Goal: Information Seeking & Learning: Learn about a topic

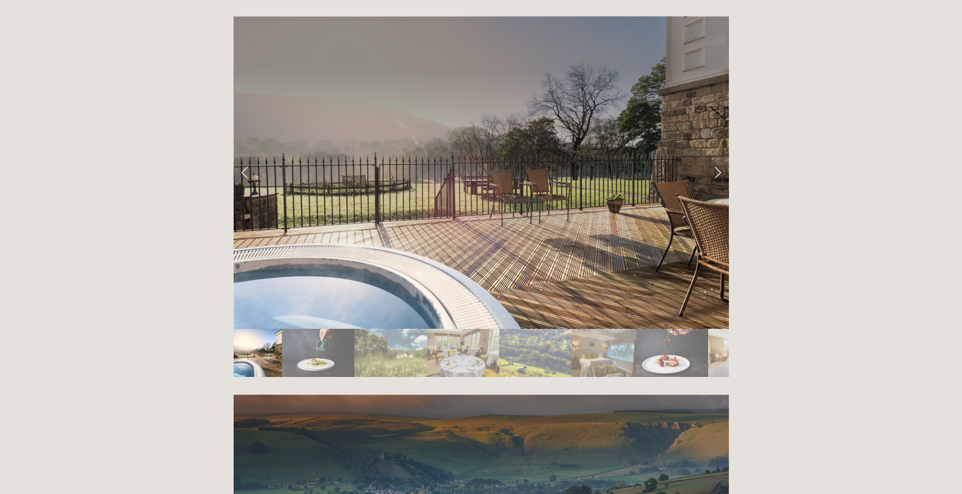
scroll to position [2019, 0]
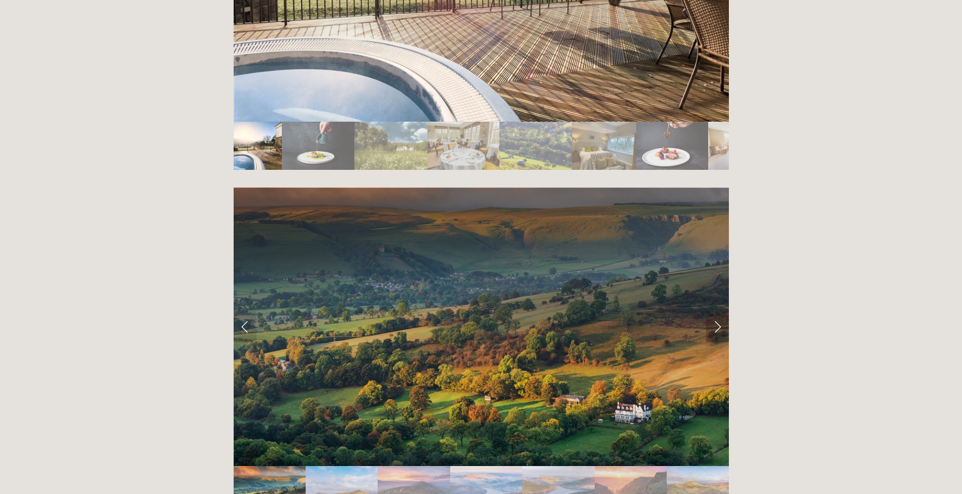
click at [718, 311] on link "Next Slide" at bounding box center [717, 326] width 23 height 31
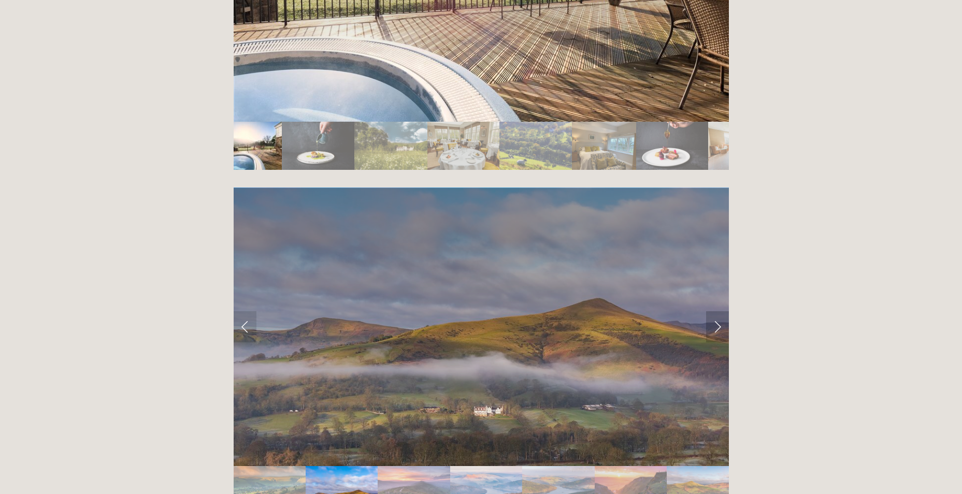
click at [718, 311] on link "Next Slide" at bounding box center [717, 326] width 23 height 31
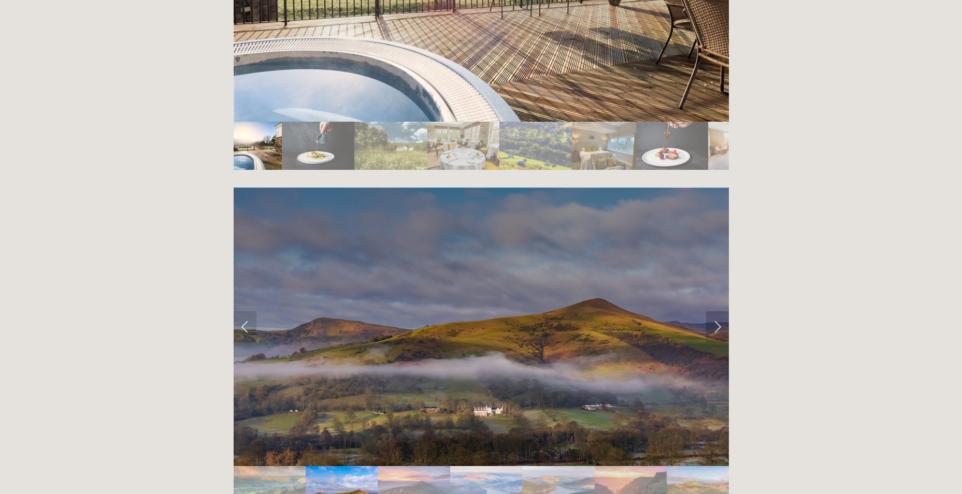
click at [714, 311] on link "Next Slide" at bounding box center [717, 326] width 23 height 31
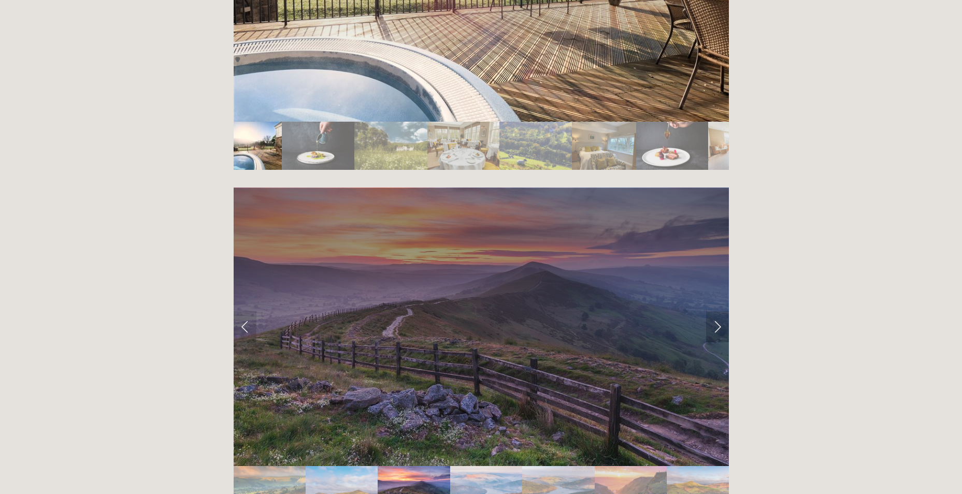
click at [714, 311] on link "Next Slide" at bounding box center [717, 326] width 23 height 31
click at [716, 311] on link "Next Slide" at bounding box center [717, 326] width 23 height 31
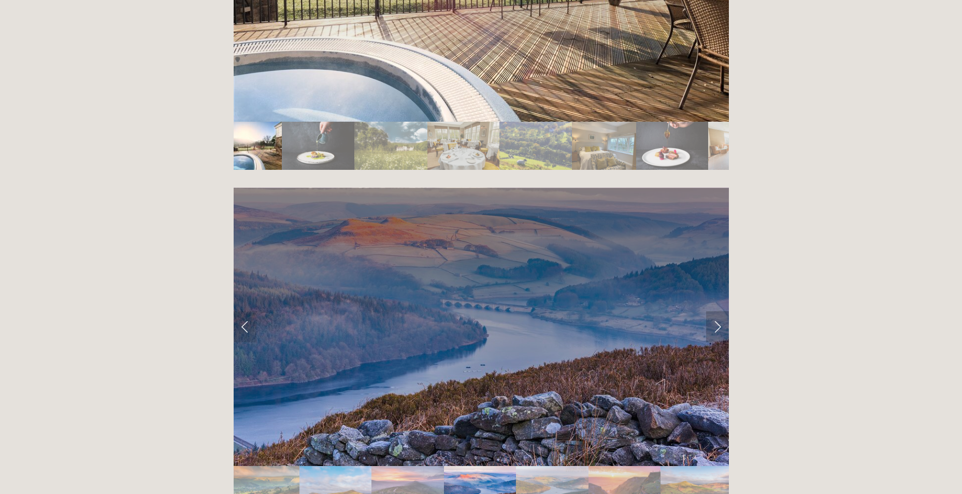
click at [717, 311] on link "Next Slide" at bounding box center [717, 326] width 23 height 31
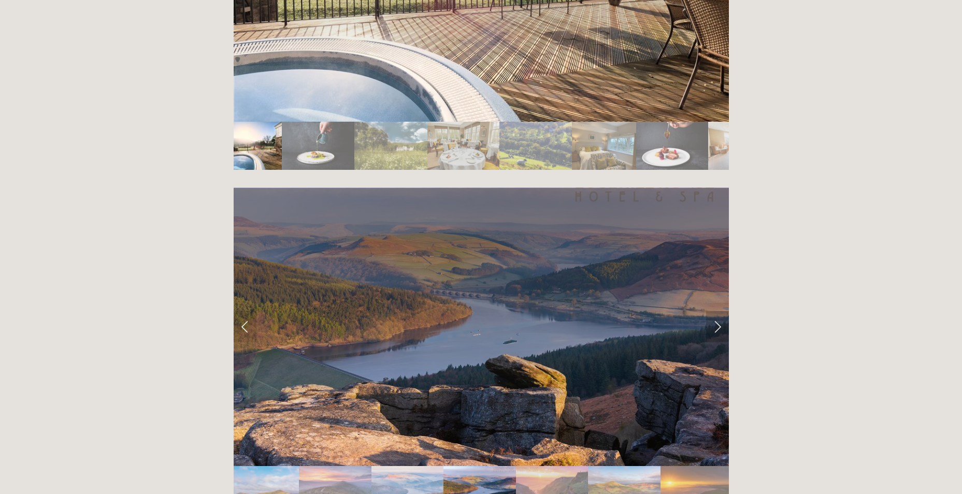
click at [717, 311] on link "Next Slide" at bounding box center [717, 326] width 23 height 31
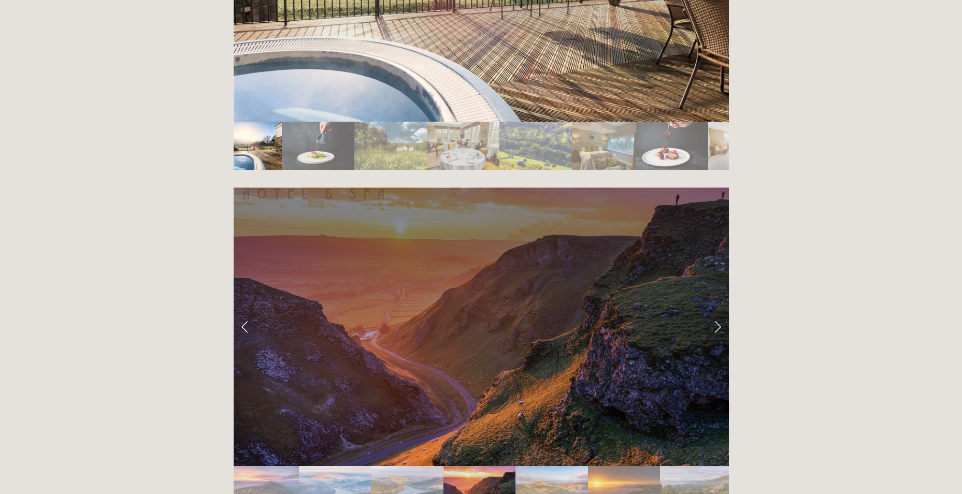
click at [717, 311] on link "Next Slide" at bounding box center [717, 326] width 23 height 31
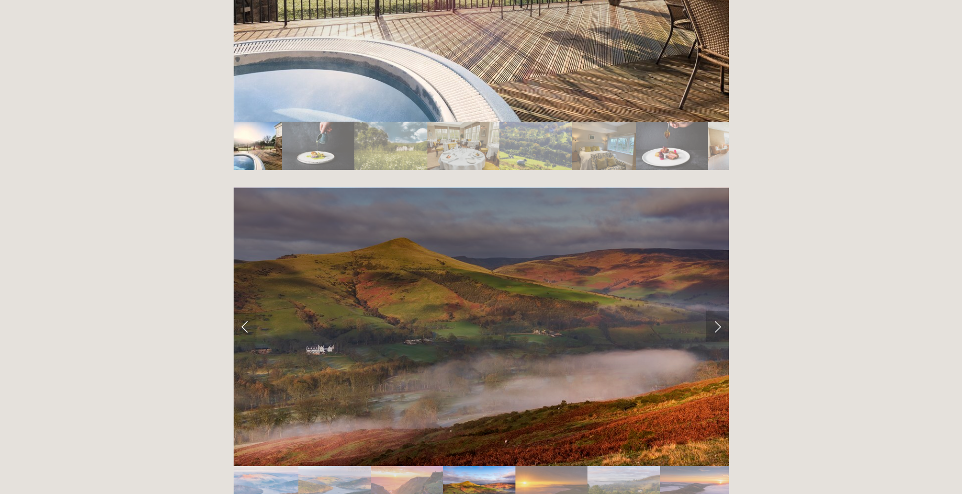
click at [717, 311] on link "Next Slide" at bounding box center [717, 326] width 23 height 31
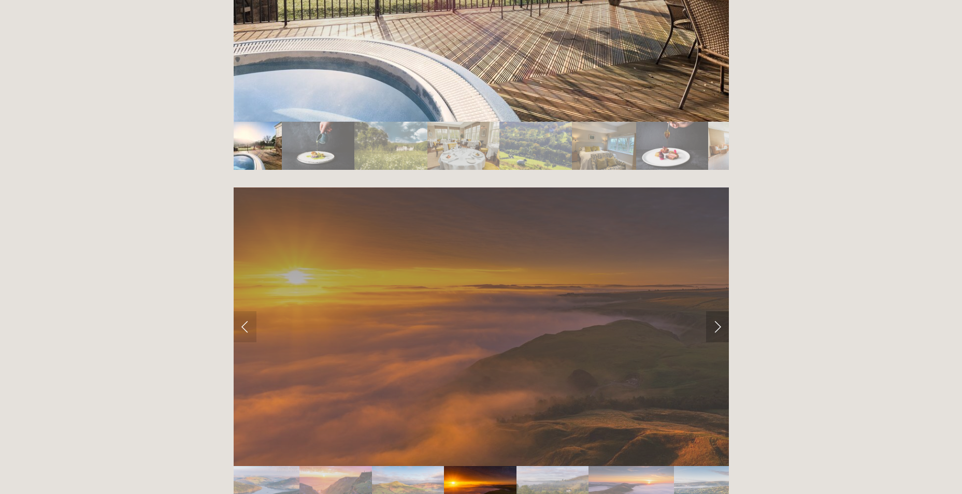
click at [717, 311] on link "Next Slide" at bounding box center [717, 326] width 23 height 31
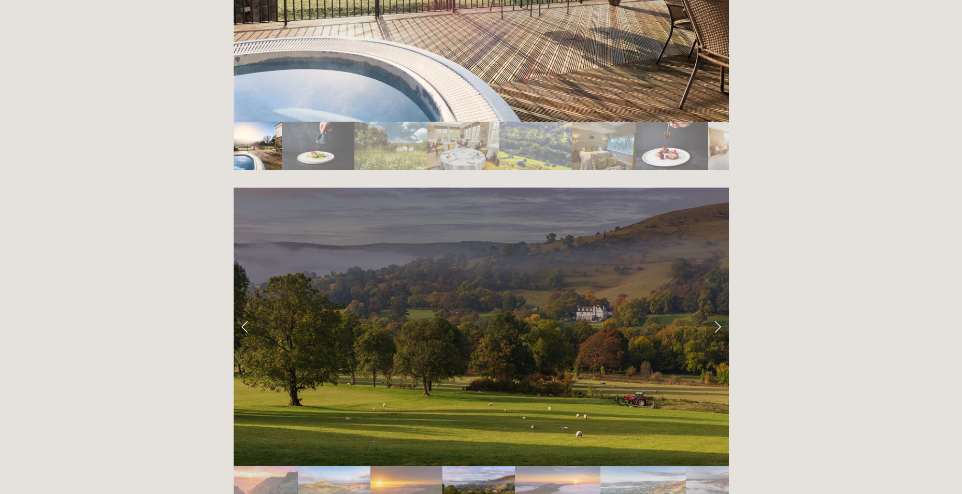
click at [715, 311] on link "Next Slide" at bounding box center [717, 326] width 23 height 31
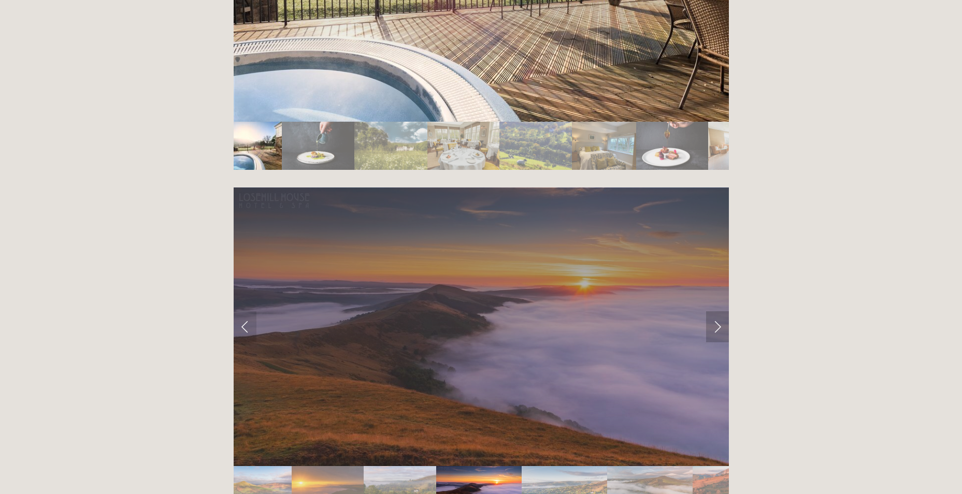
click at [715, 311] on link "Next Slide" at bounding box center [717, 326] width 23 height 31
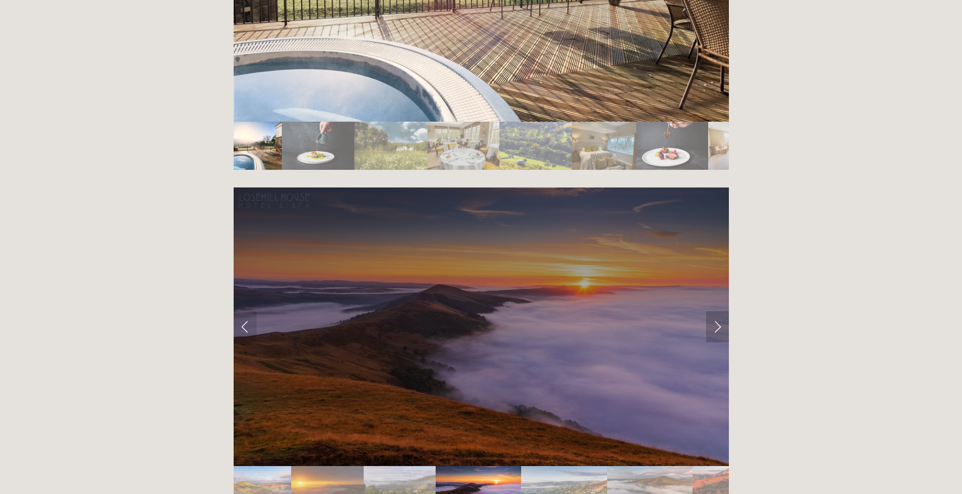
click at [718, 311] on link "Next Slide" at bounding box center [717, 326] width 23 height 31
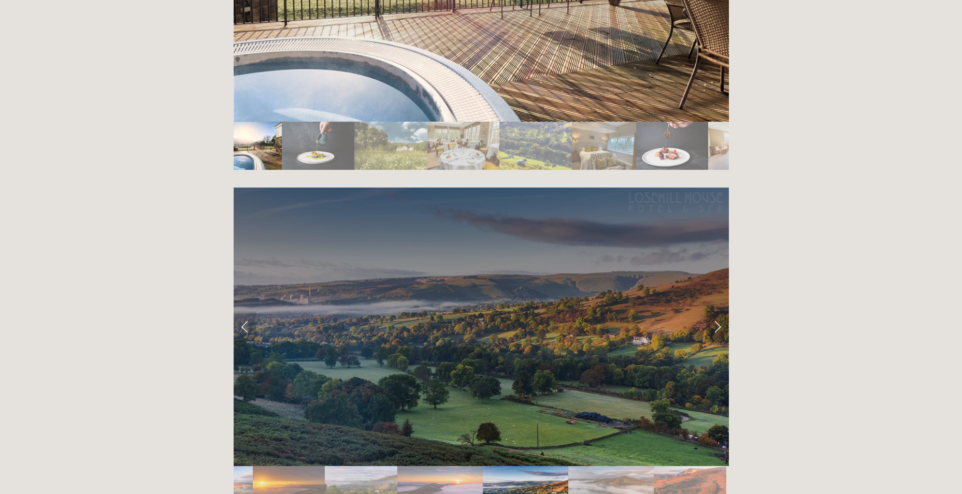
click at [718, 311] on link "Next Slide" at bounding box center [717, 326] width 23 height 31
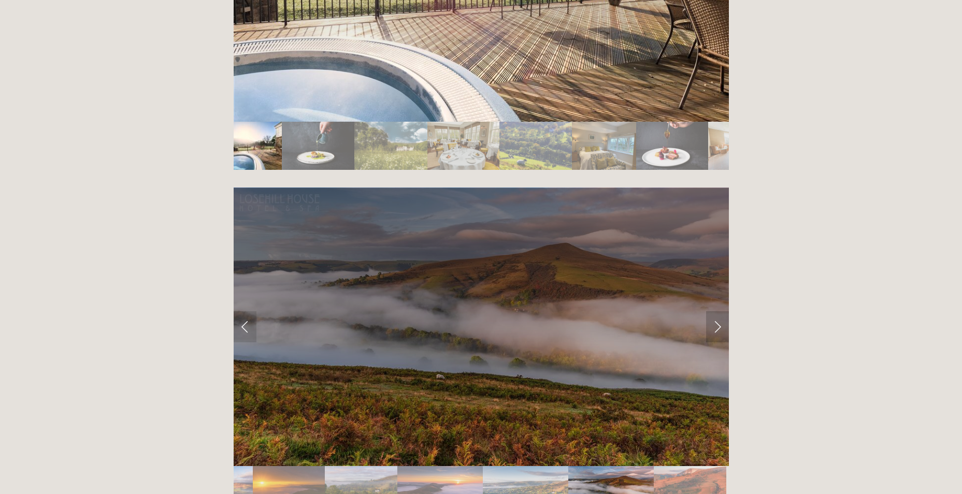
click at [718, 311] on link "Next Slide" at bounding box center [717, 326] width 23 height 31
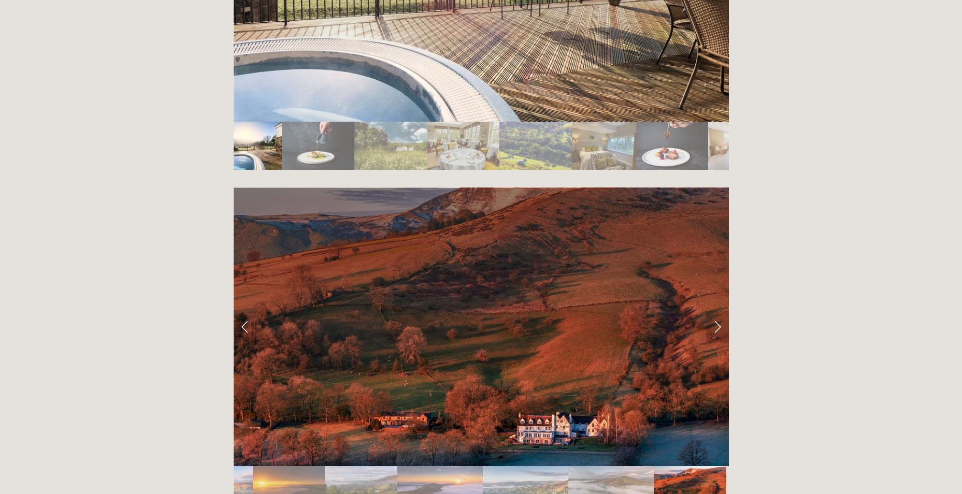
click at [716, 311] on link "Next Slide" at bounding box center [717, 326] width 23 height 31
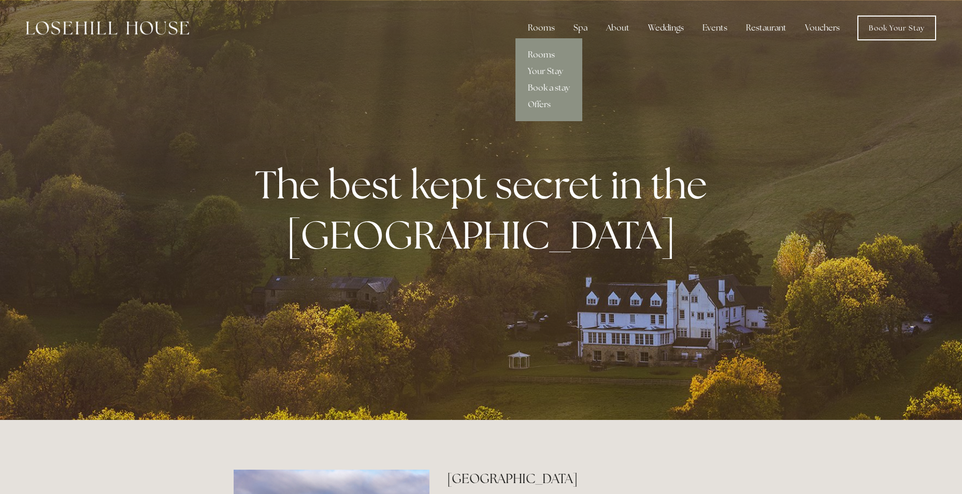
click at [538, 53] on link "Rooms" at bounding box center [548, 55] width 67 height 17
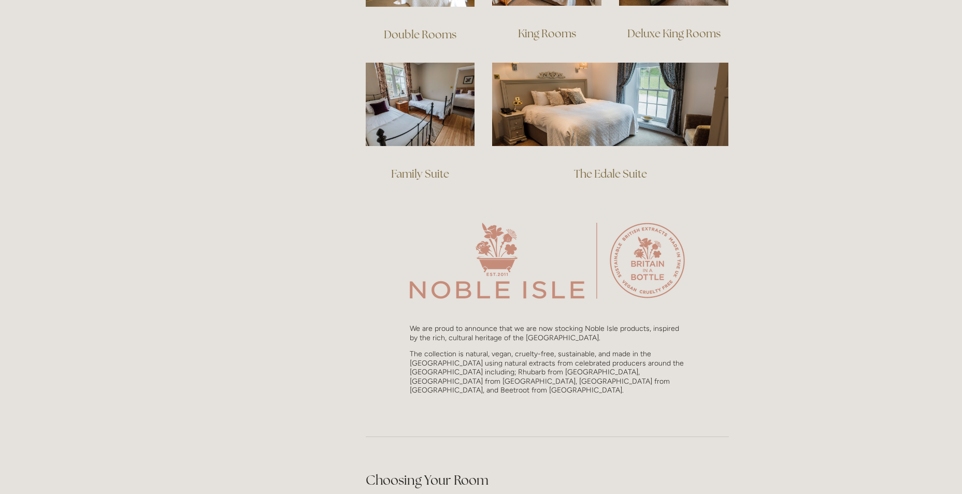
scroll to position [673, 0]
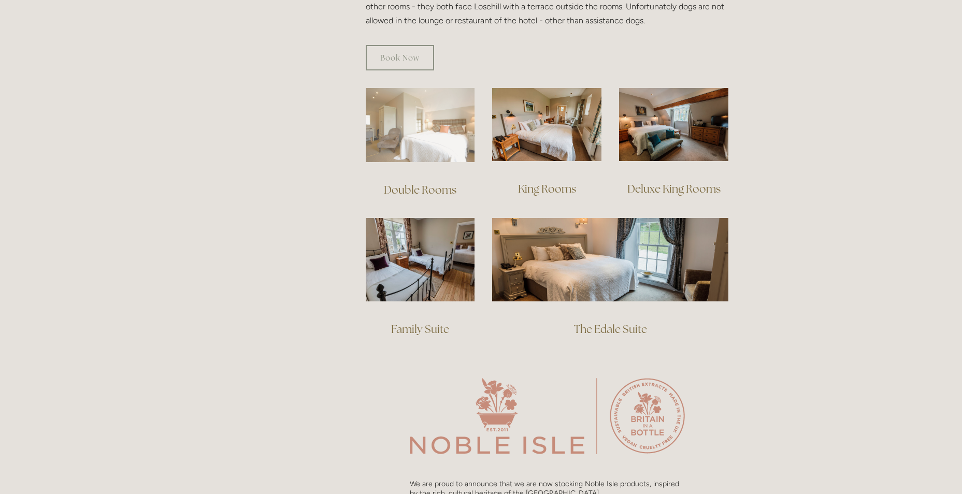
click at [419, 129] on img at bounding box center [420, 125] width 109 height 74
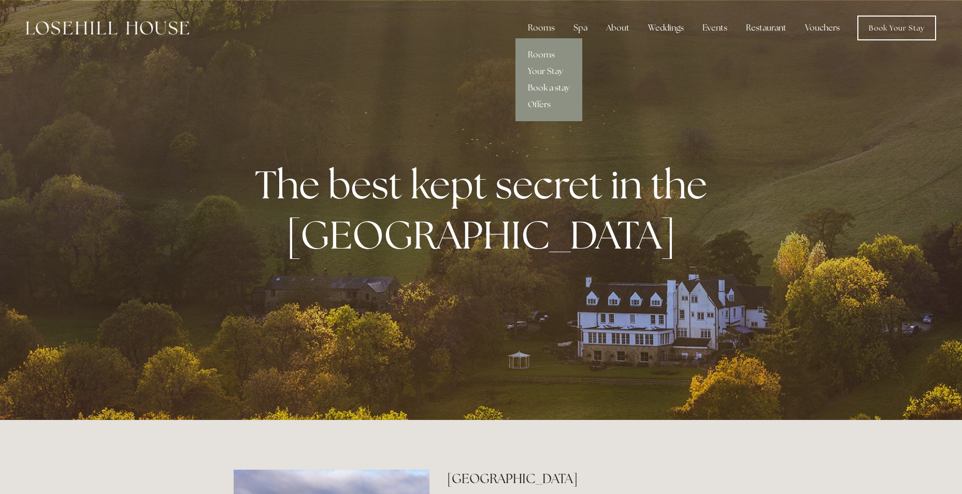
click at [551, 90] on link "Book a stay" at bounding box center [548, 88] width 67 height 17
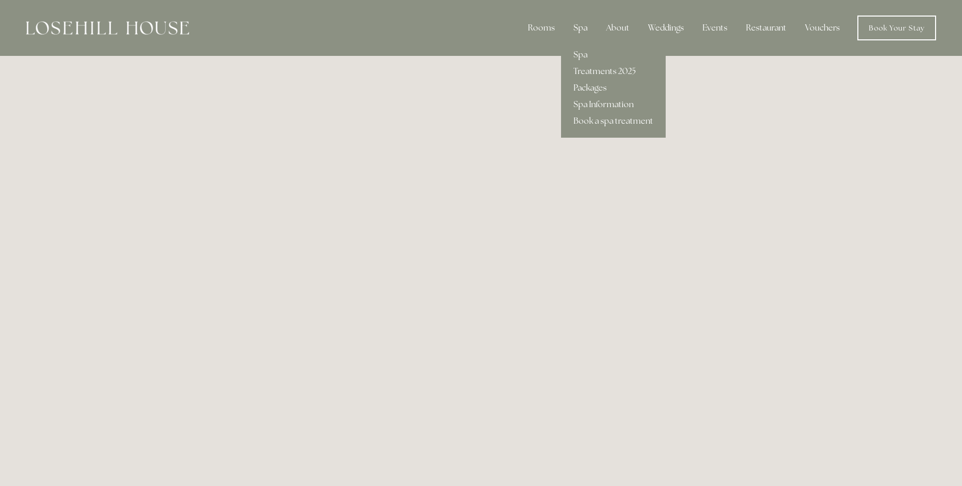
click at [583, 25] on div "Spa" at bounding box center [580, 28] width 31 height 21
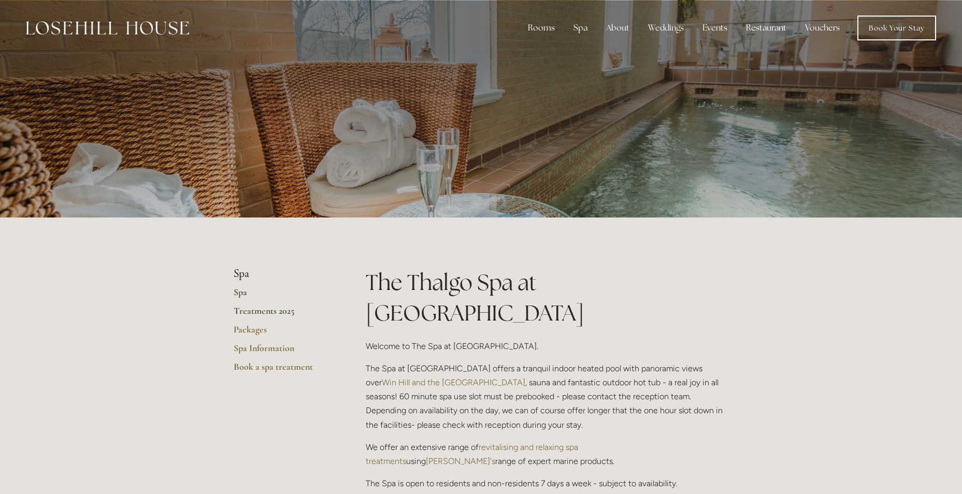
click at [246, 309] on link "Treatments 2025" at bounding box center [283, 314] width 99 height 19
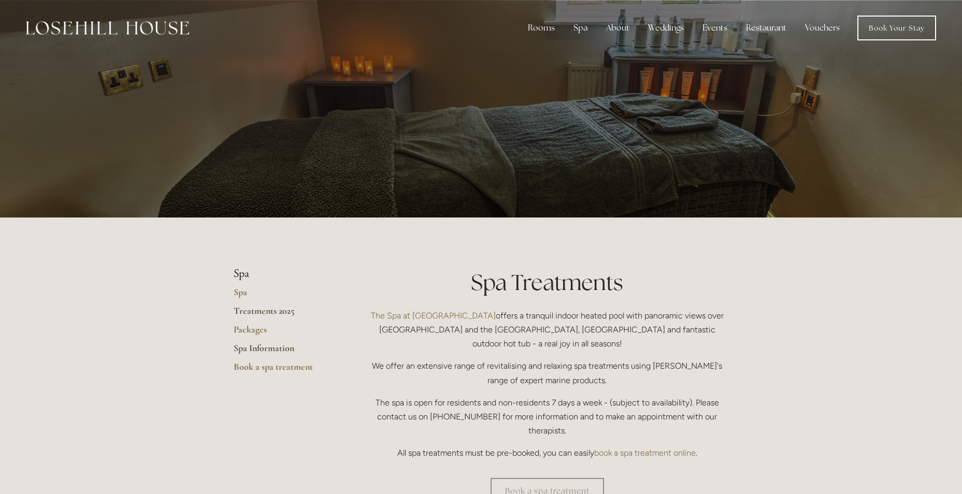
click at [255, 347] on link "Spa Information" at bounding box center [283, 351] width 99 height 19
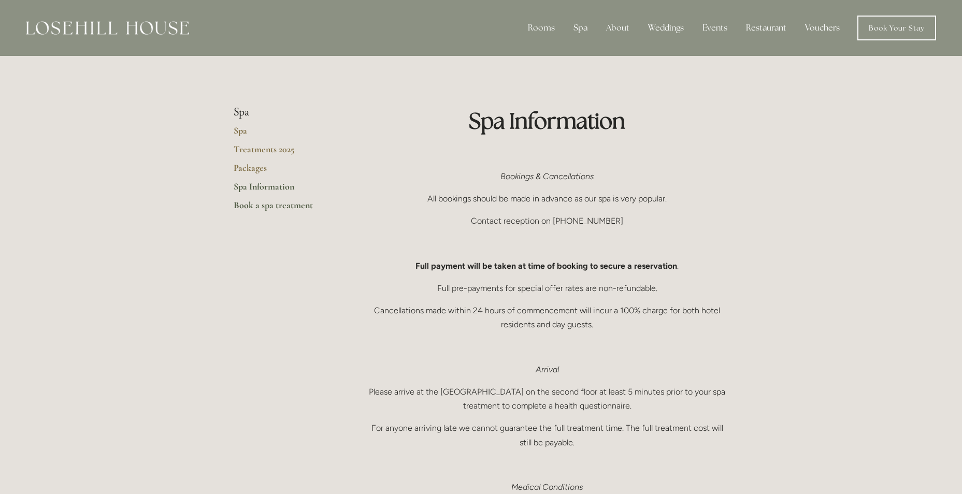
click at [270, 206] on link "Book a spa treatment" at bounding box center [283, 208] width 99 height 19
click at [243, 134] on link "Spa" at bounding box center [283, 134] width 99 height 19
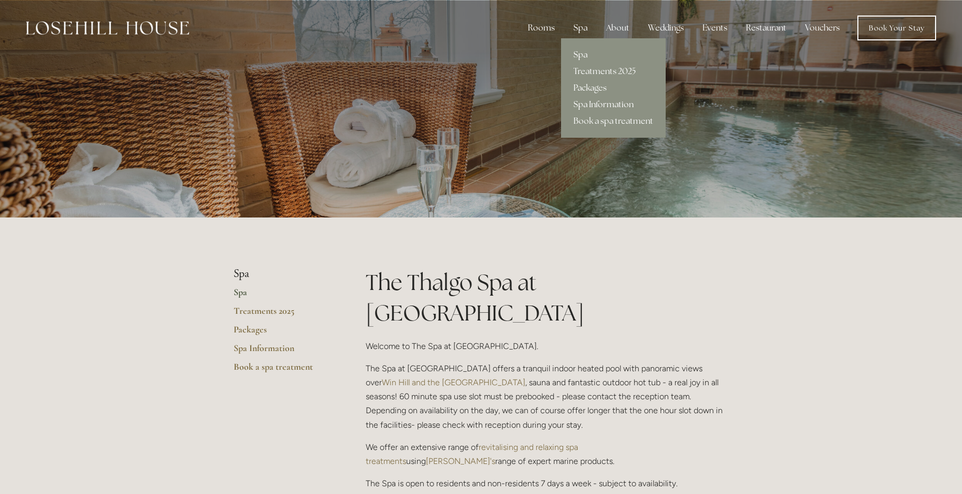
click at [597, 107] on link "Spa Information" at bounding box center [613, 104] width 105 height 17
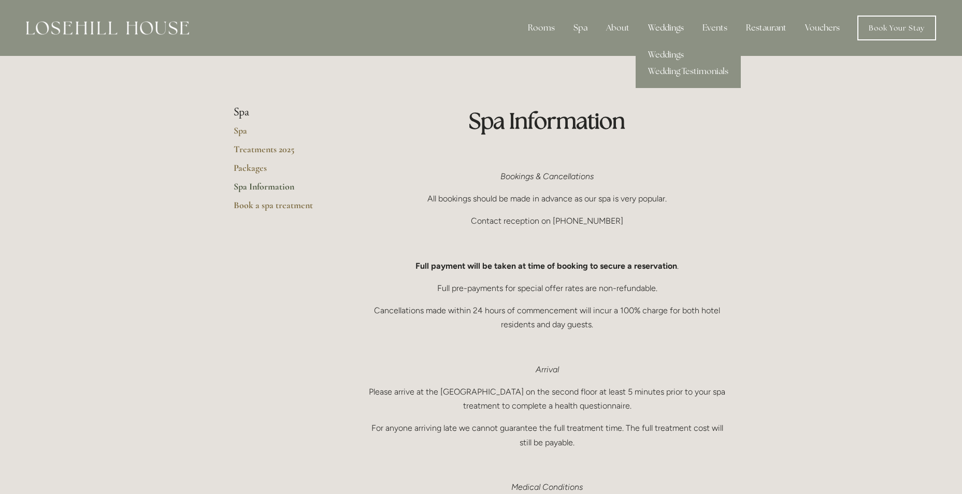
click at [661, 26] on div "Weddings" at bounding box center [665, 28] width 52 height 21
